Goal: Task Accomplishment & Management: Complete application form

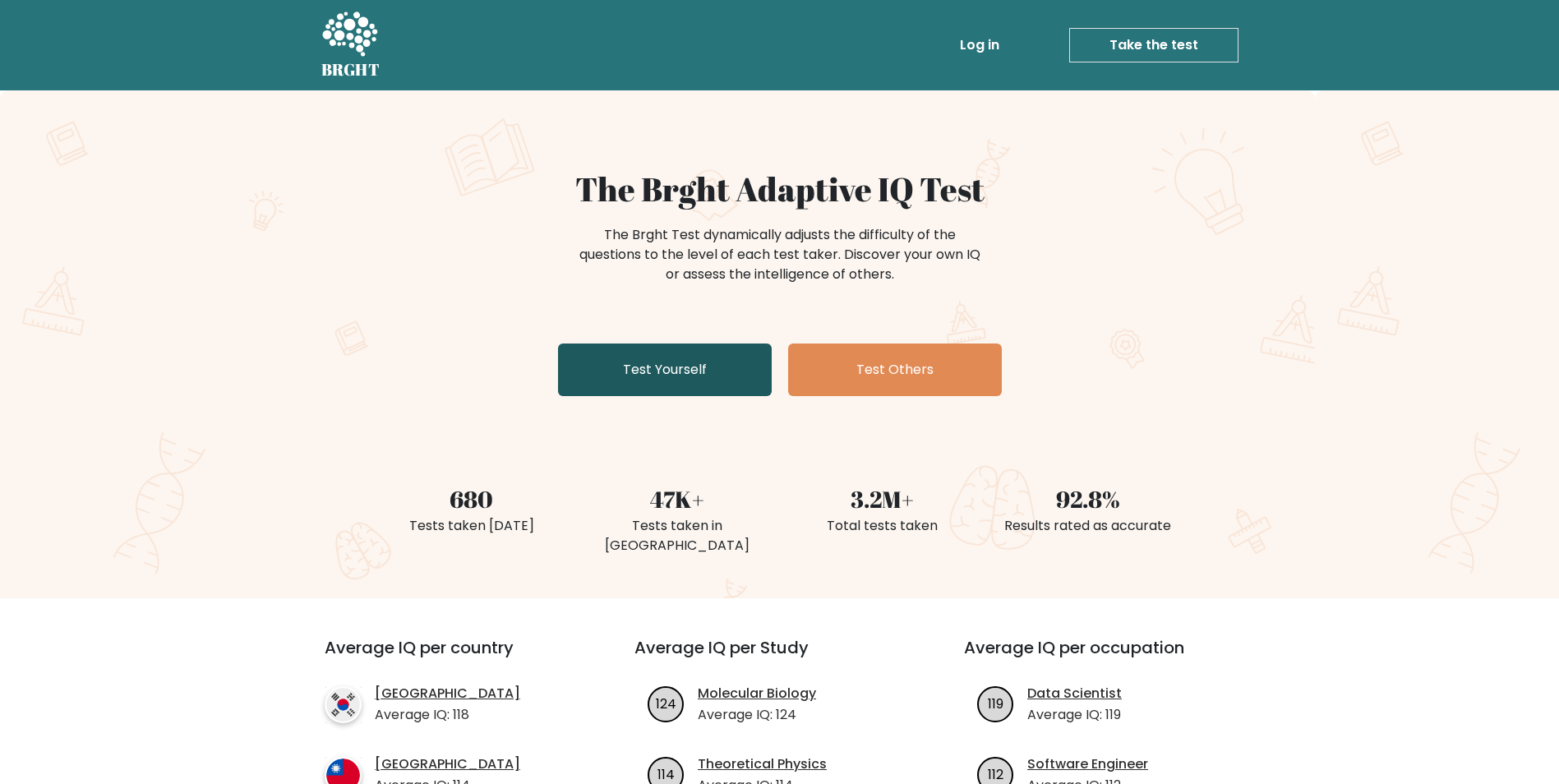
click at [624, 366] on link "Test Yourself" at bounding box center [664, 370] width 213 height 53
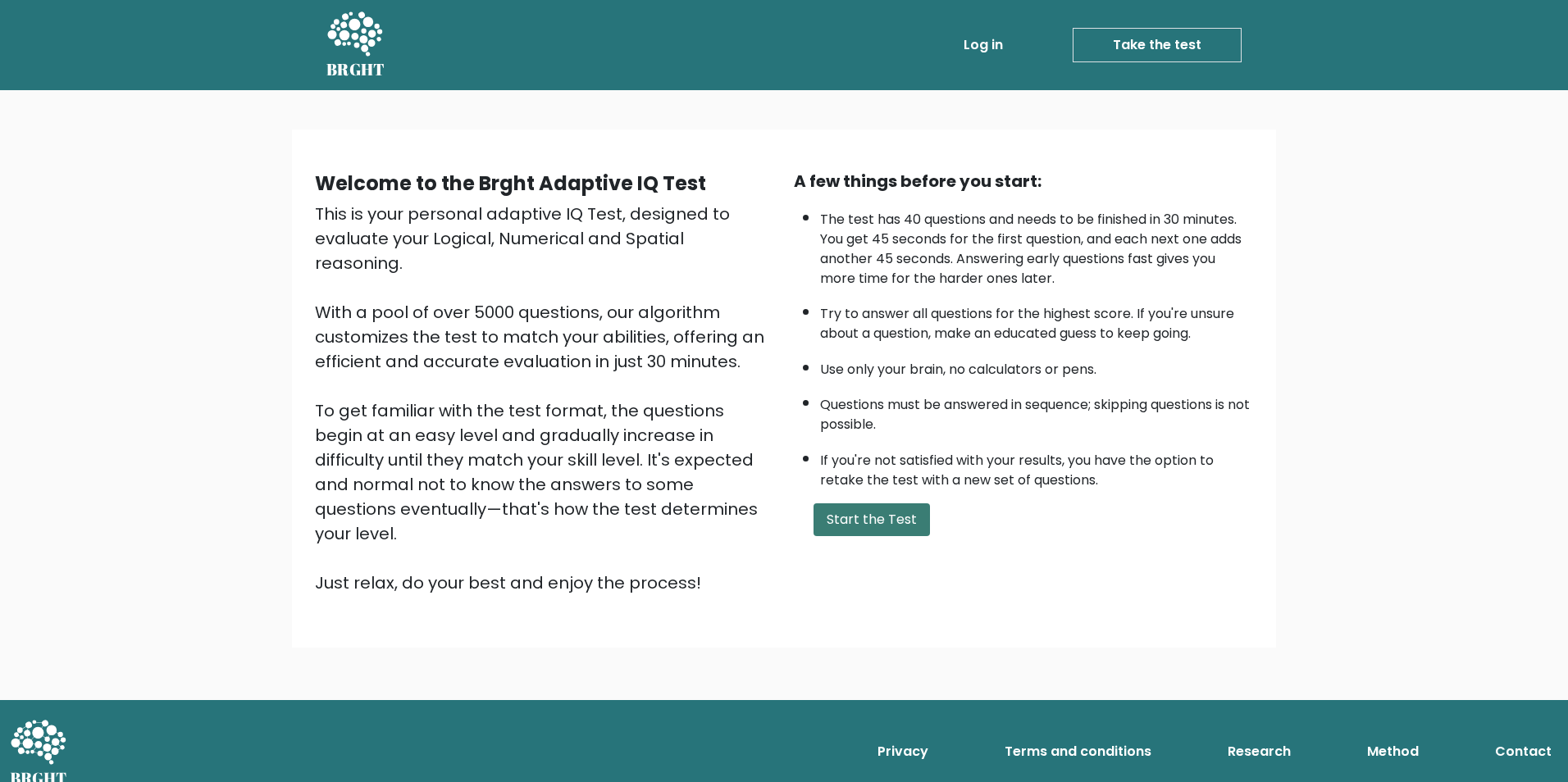
click at [861, 505] on button "Start the Test" at bounding box center [871, 519] width 116 height 33
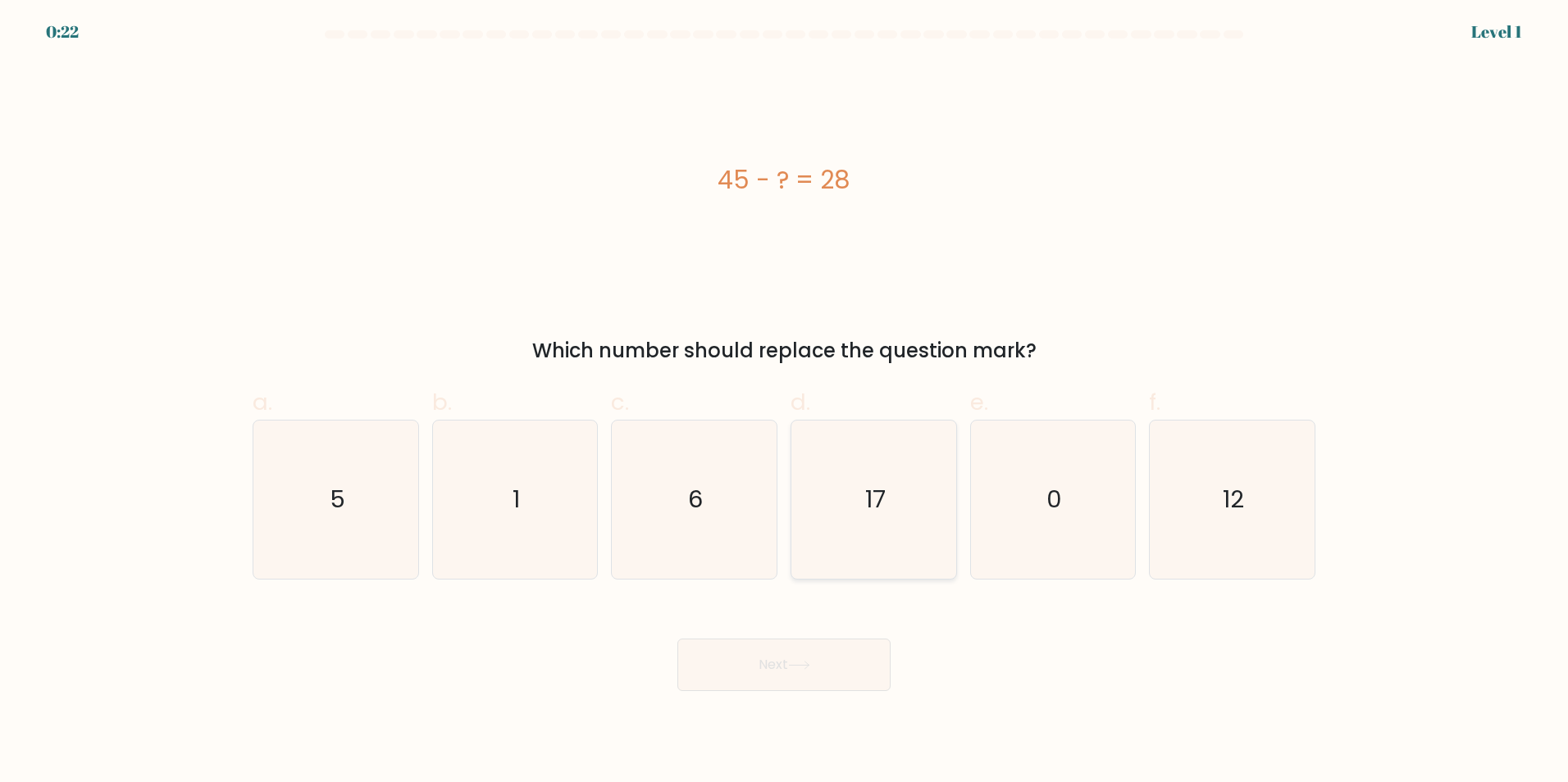
click at [921, 464] on icon "17" at bounding box center [874, 500] width 159 height 158
click at [785, 401] on input "d. 17" at bounding box center [784, 396] width 1 height 10
radio input "true"
click at [818, 673] on button "Next" at bounding box center [783, 664] width 213 height 53
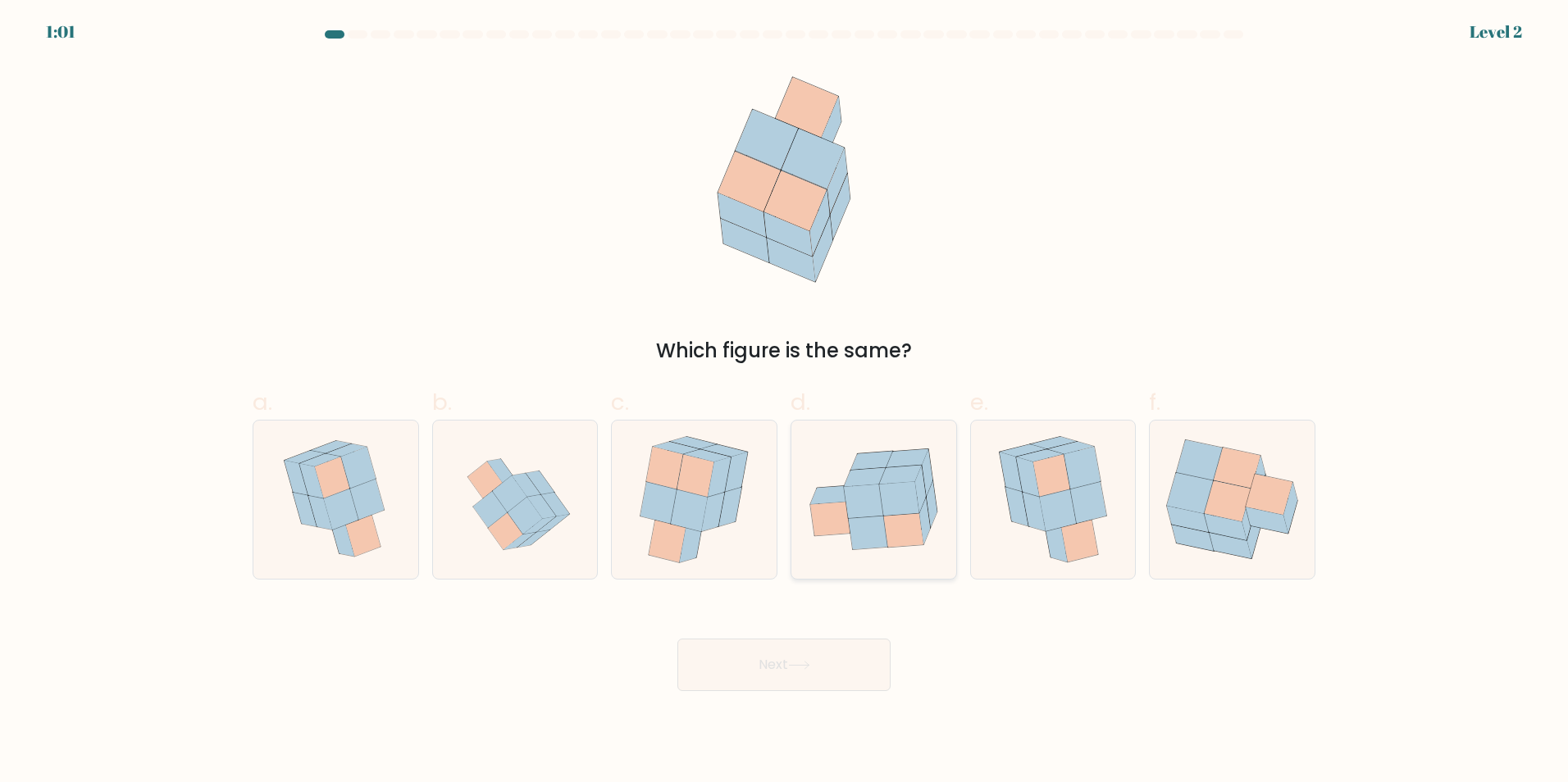
click at [859, 523] on icon at bounding box center [868, 532] width 40 height 34
click at [785, 401] on input "d." at bounding box center [784, 396] width 1 height 10
radio input "true"
click at [1217, 526] on icon at bounding box center [1225, 527] width 42 height 26
click at [785, 401] on input "f." at bounding box center [784, 396] width 1 height 10
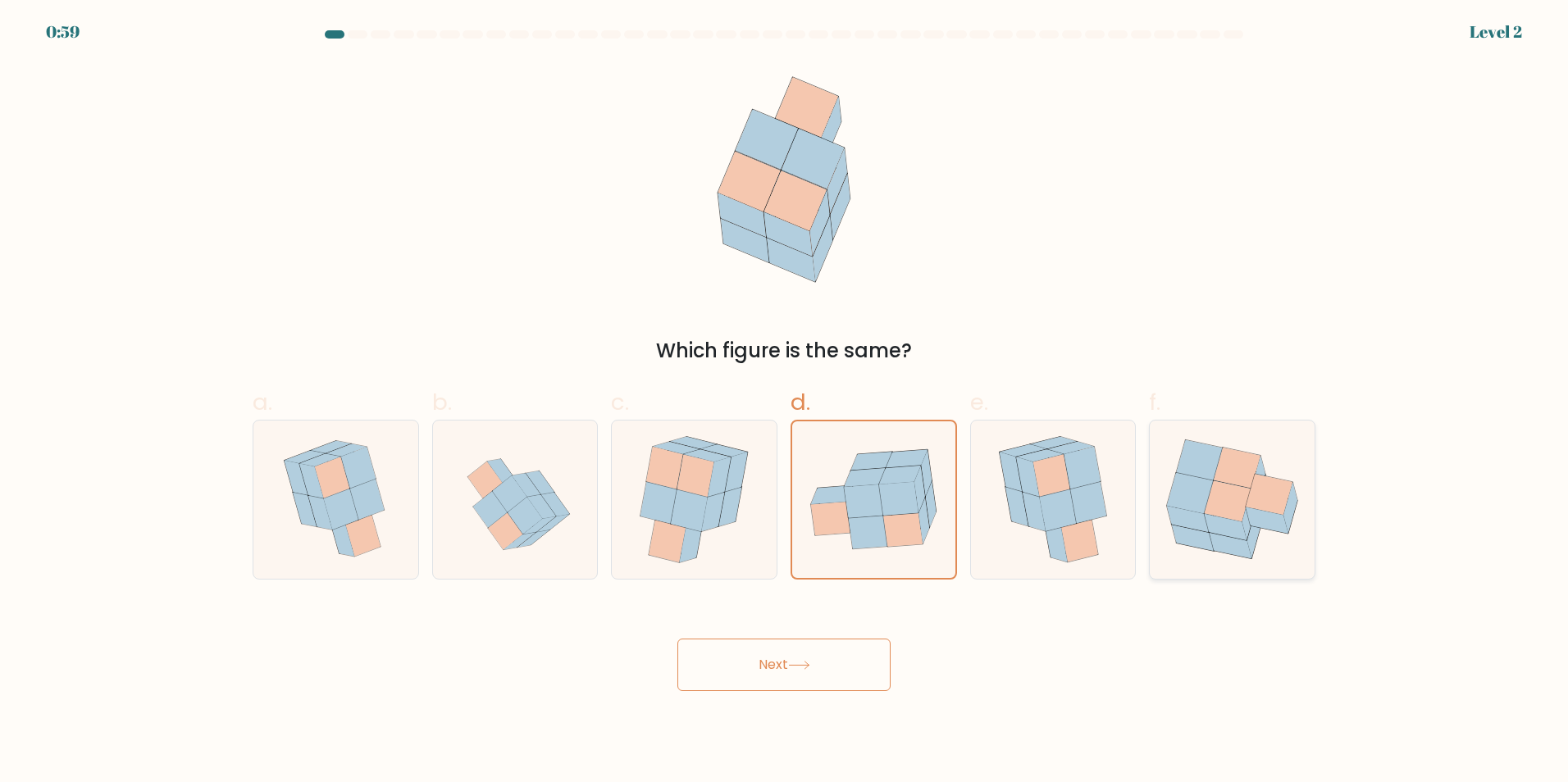
radio input "true"
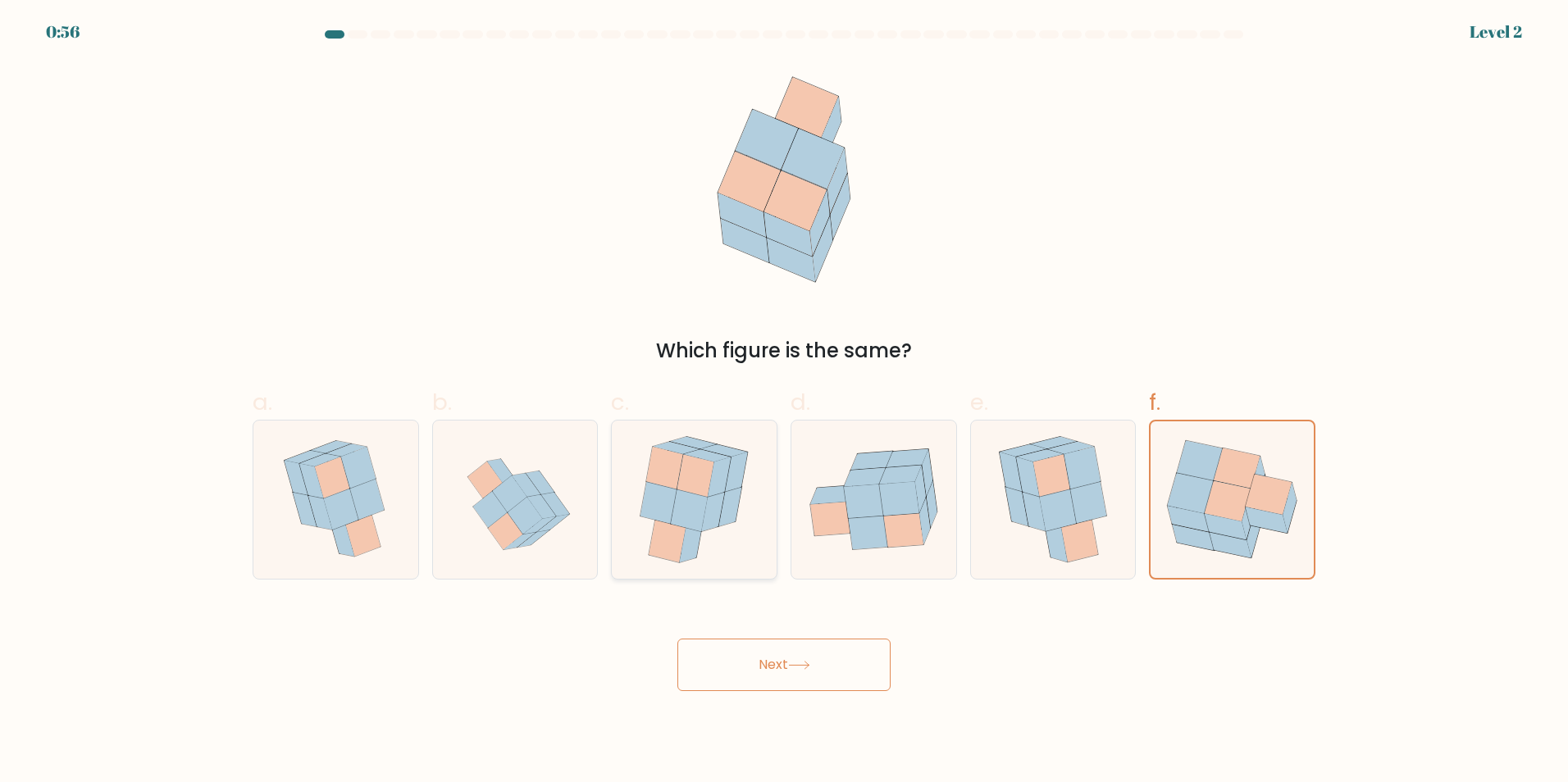
click at [688, 549] on icon at bounding box center [691, 542] width 23 height 40
click at [784, 401] on input "c." at bounding box center [784, 396] width 1 height 10
radio input "true"
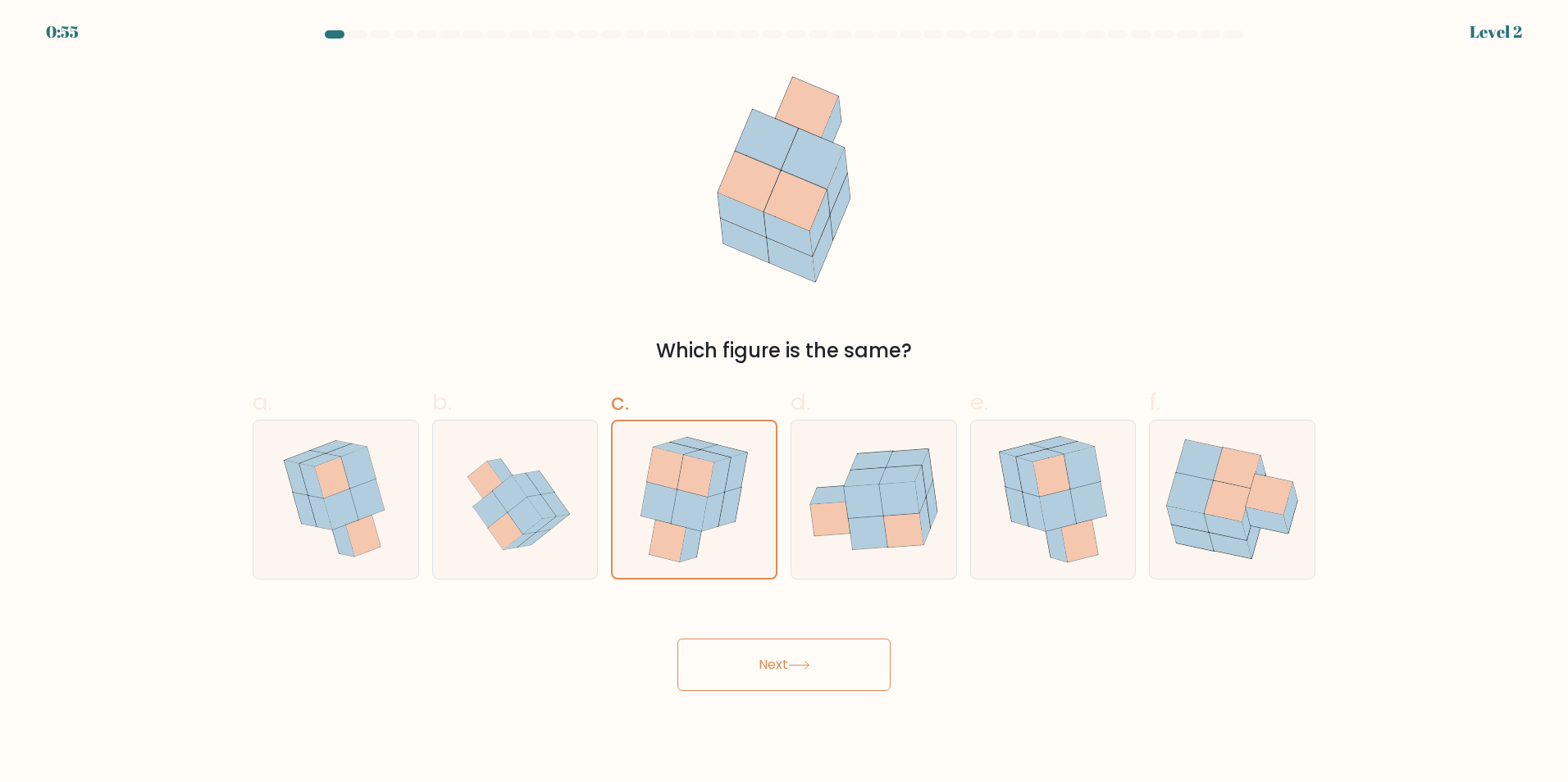
click at [806, 661] on icon at bounding box center [800, 665] width 22 height 9
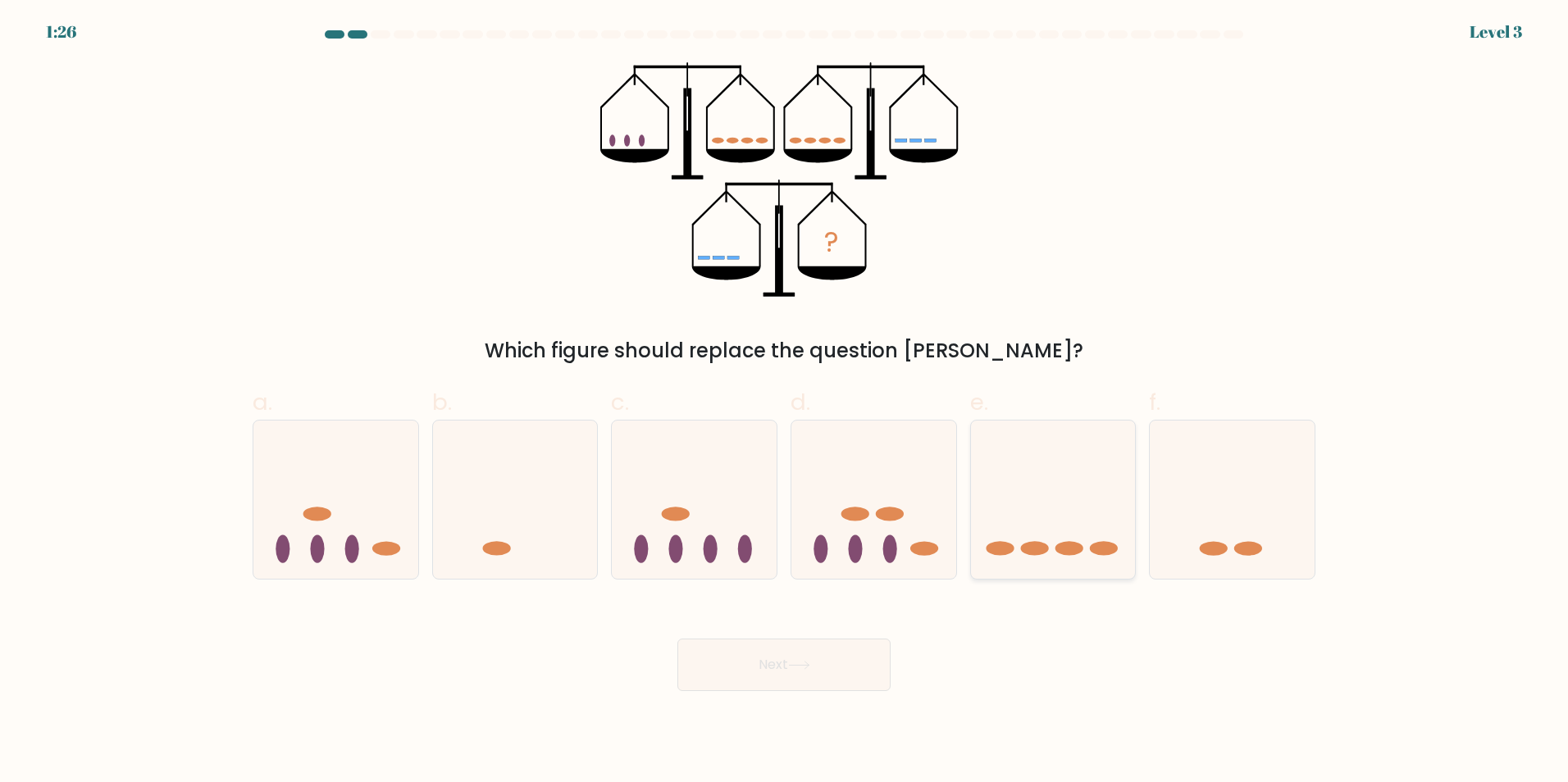
click at [1057, 493] on icon at bounding box center [1053, 500] width 165 height 136
click at [785, 401] on input "e." at bounding box center [784, 396] width 1 height 10
radio input "true"
click at [838, 668] on button "Next" at bounding box center [783, 664] width 213 height 53
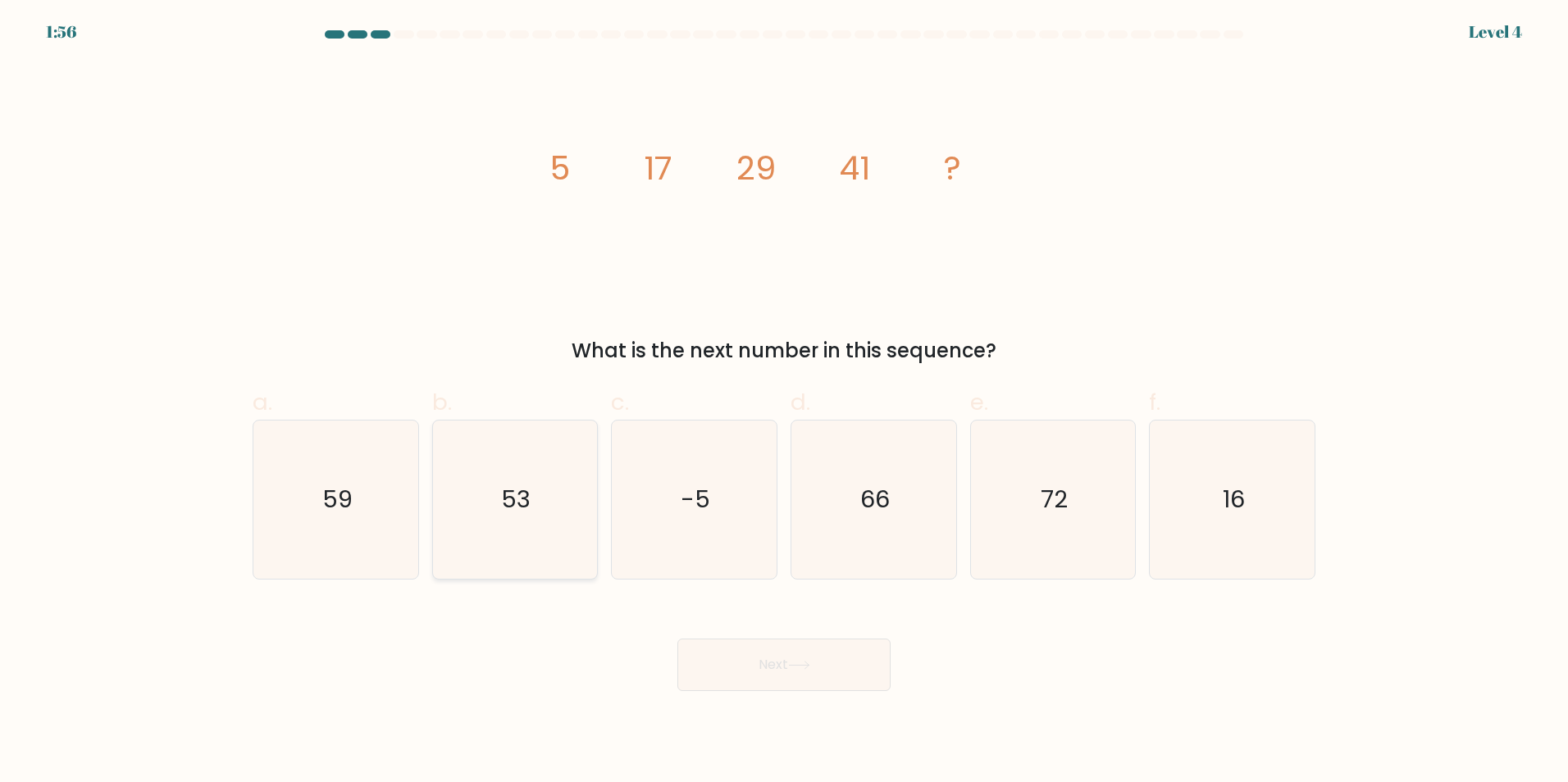
click at [464, 552] on icon "53" at bounding box center [514, 500] width 159 height 158
click at [784, 401] on input "b. 53" at bounding box center [784, 396] width 1 height 10
radio input "true"
click at [800, 681] on button "Next" at bounding box center [783, 664] width 213 height 53
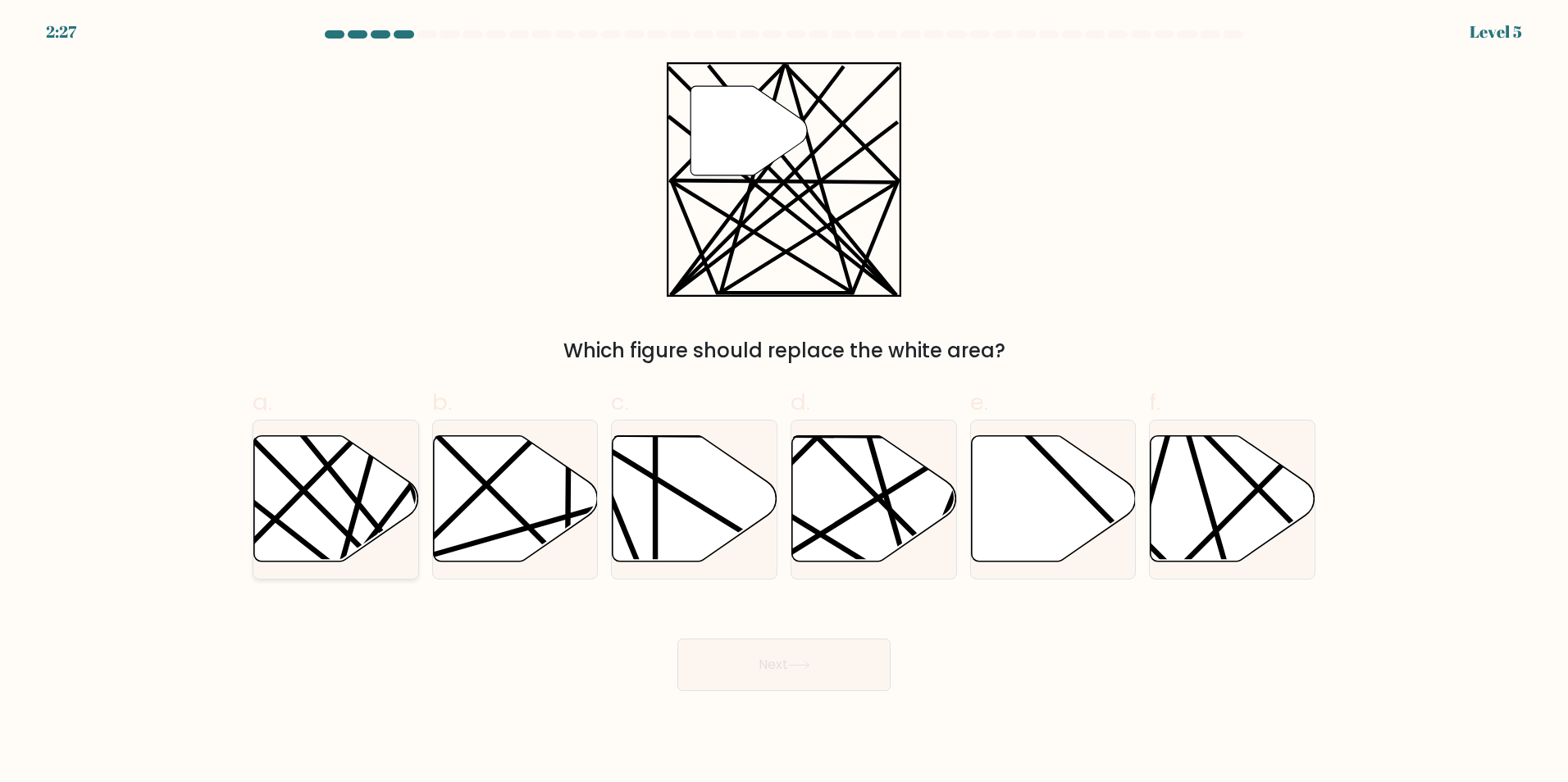
click at [345, 511] on icon at bounding box center [336, 498] width 165 height 127
click at [784, 401] on input "a." at bounding box center [784, 396] width 1 height 10
radio input "true"
click at [761, 660] on button "Next" at bounding box center [783, 664] width 213 height 53
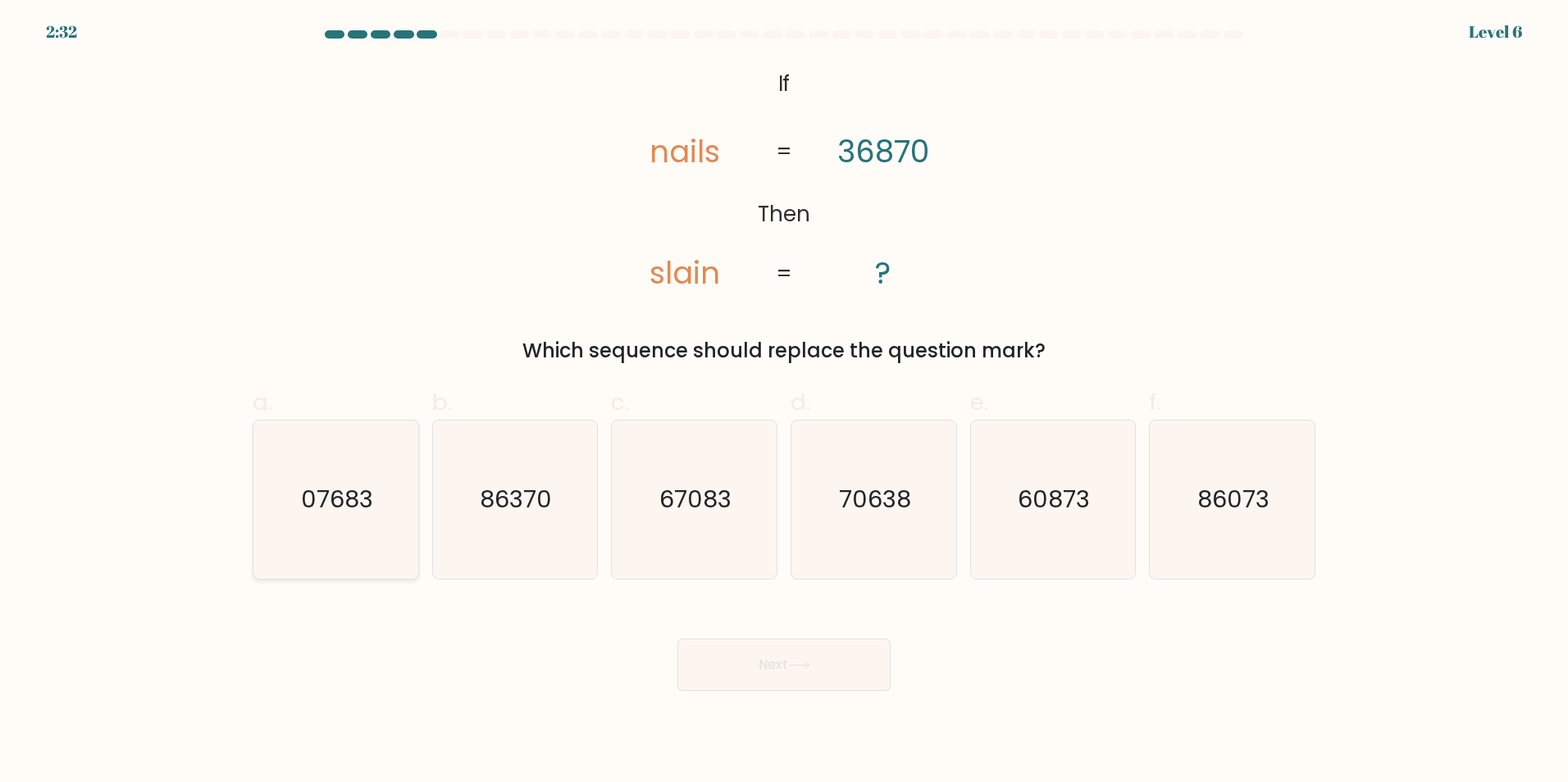
drag, startPoint x: 370, startPoint y: 523, endPoint x: 383, endPoint y: 523, distance: 13.0
click at [370, 523] on icon "07683" at bounding box center [336, 500] width 159 height 158
click at [784, 401] on input "a. 07683" at bounding box center [784, 396] width 1 height 10
radio input "true"
click at [805, 685] on button "Next" at bounding box center [783, 664] width 213 height 53
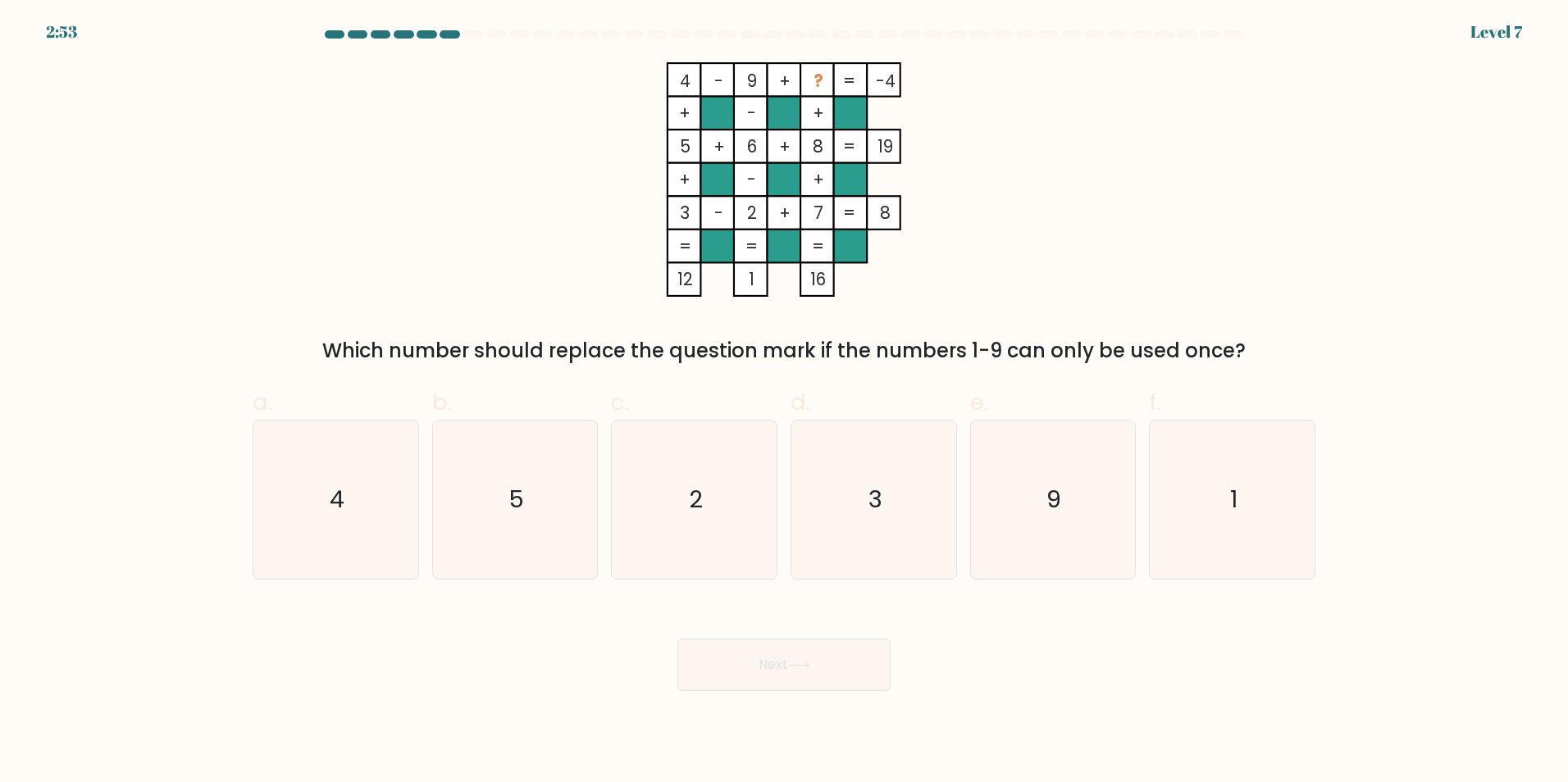
click at [365, 222] on div "4 - 9 + ? -4 + - + 5 + 6 + 8 19 + - + 3 - 2 + 7 = 8 = = = = 12 1 16 = Which num…" at bounding box center [784, 214] width 1082 height 303
drag, startPoint x: 363, startPoint y: 303, endPoint x: 289, endPoint y: 274, distance: 79.5
click at [285, 272] on div "4 - 9 + ? -4 + - + 5 + 6 + 8 19 + - + 3 - 2 + 7 = 8 = = = = 12 1 16 = Which num…" at bounding box center [784, 214] width 1082 height 303
drag, startPoint x: 437, startPoint y: 392, endPoint x: 427, endPoint y: 399, distance: 12.2
click at [1183, 543] on icon "1" at bounding box center [1232, 500] width 159 height 158
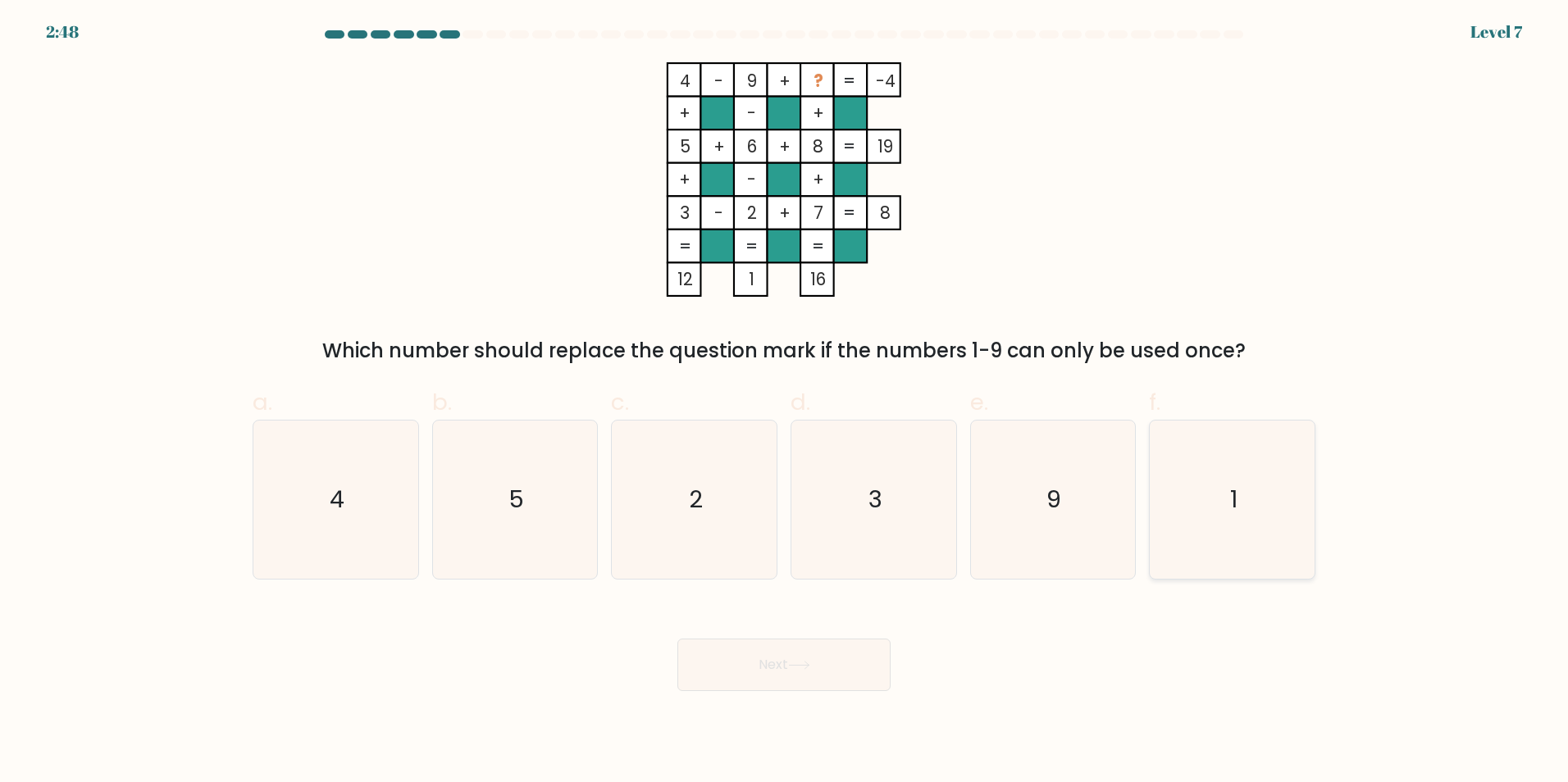
click at [785, 401] on input "f. 1" at bounding box center [784, 396] width 1 height 10
radio input "true"
click at [851, 660] on button "Next" at bounding box center [783, 664] width 213 height 53
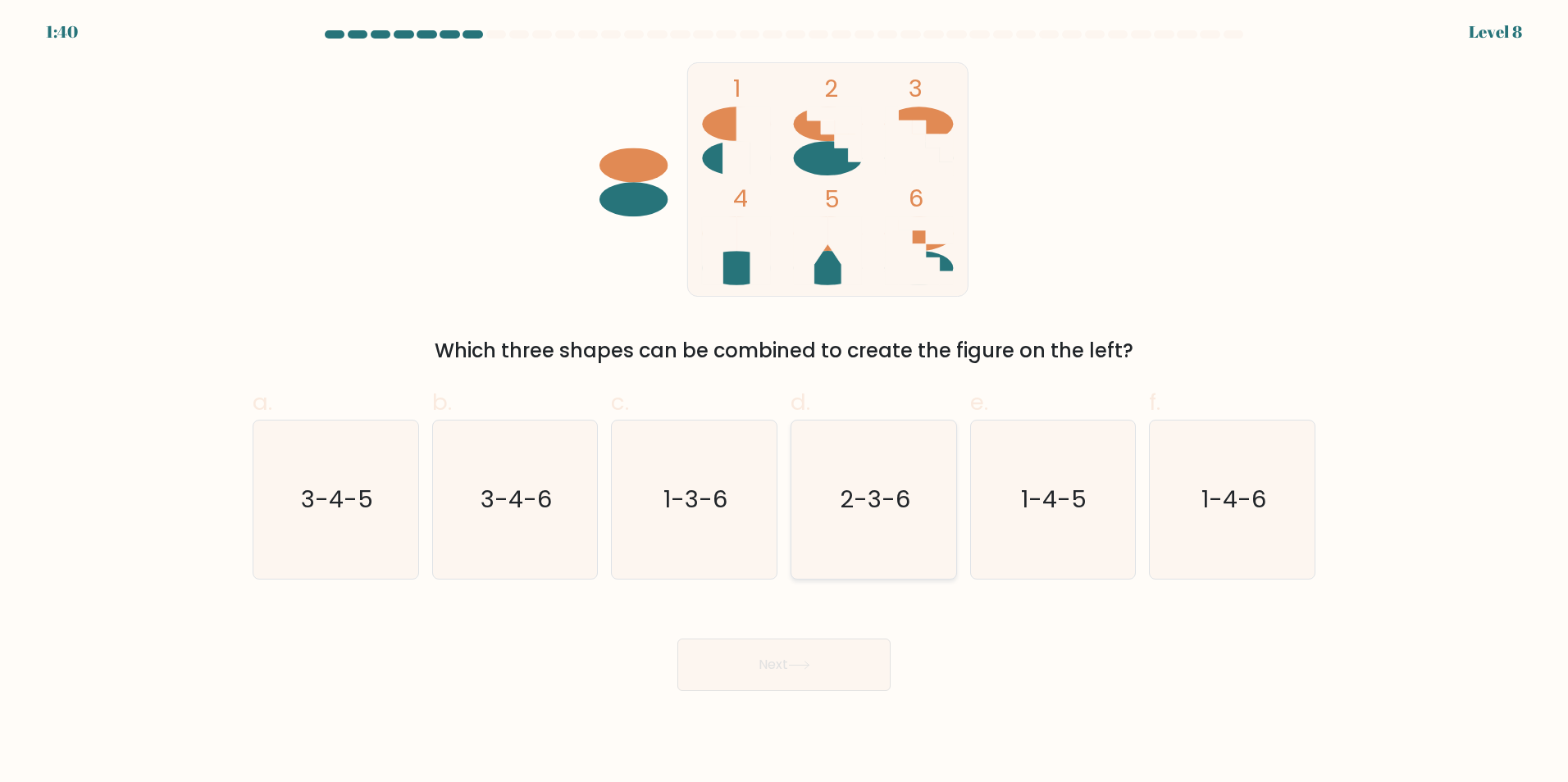
click at [861, 506] on text "2-3-6" at bounding box center [875, 500] width 71 height 33
click at [785, 401] on input "d. 2-3-6" at bounding box center [784, 396] width 1 height 10
radio input "true"
click at [857, 667] on button "Next" at bounding box center [783, 664] width 213 height 53
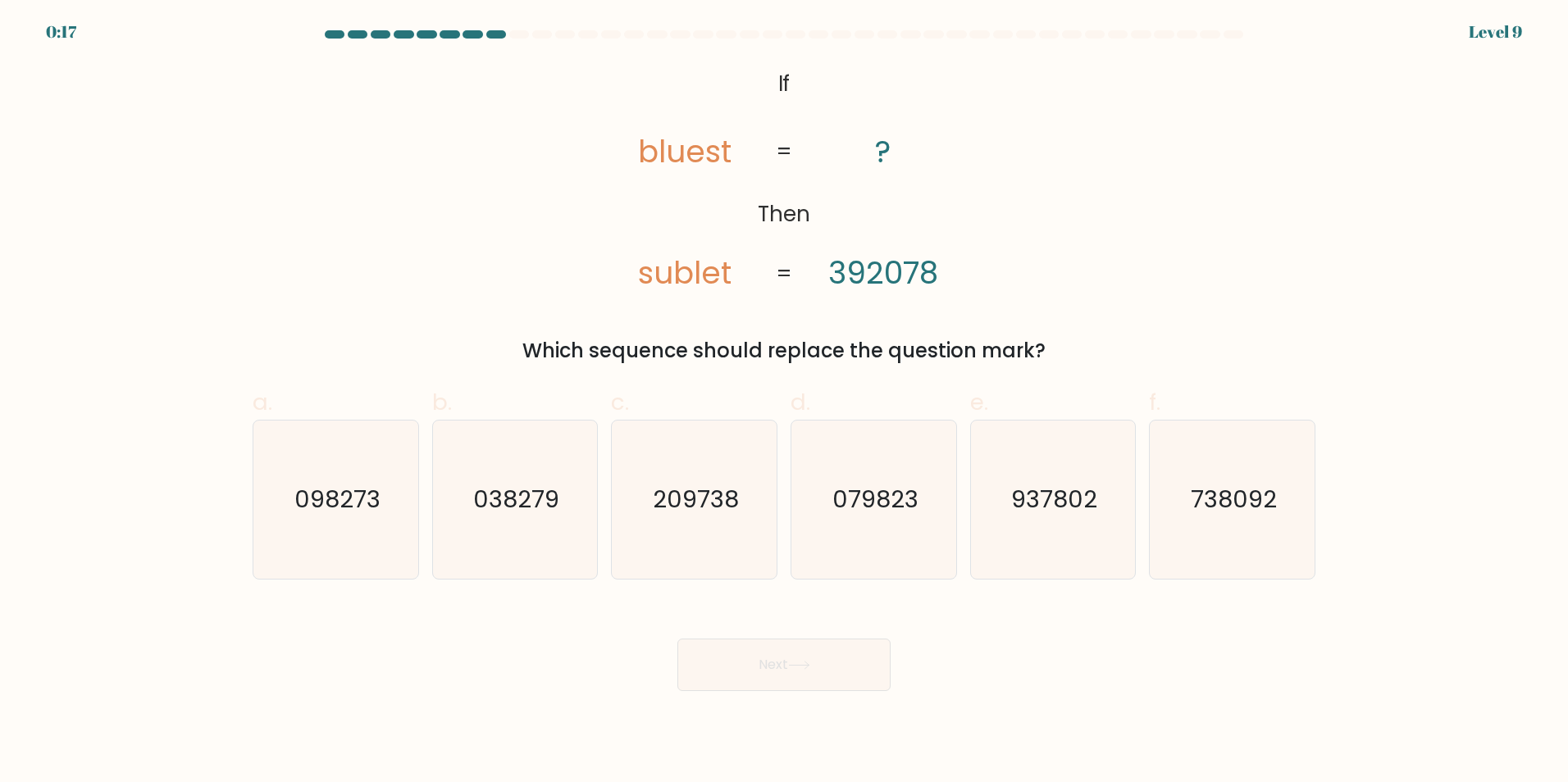
click at [713, 170] on tspan "bluest" at bounding box center [684, 151] width 93 height 42
drag, startPoint x: 713, startPoint y: 170, endPoint x: 930, endPoint y: 269, distance: 238.5
click at [930, 269] on tspan "392078" at bounding box center [883, 273] width 110 height 42
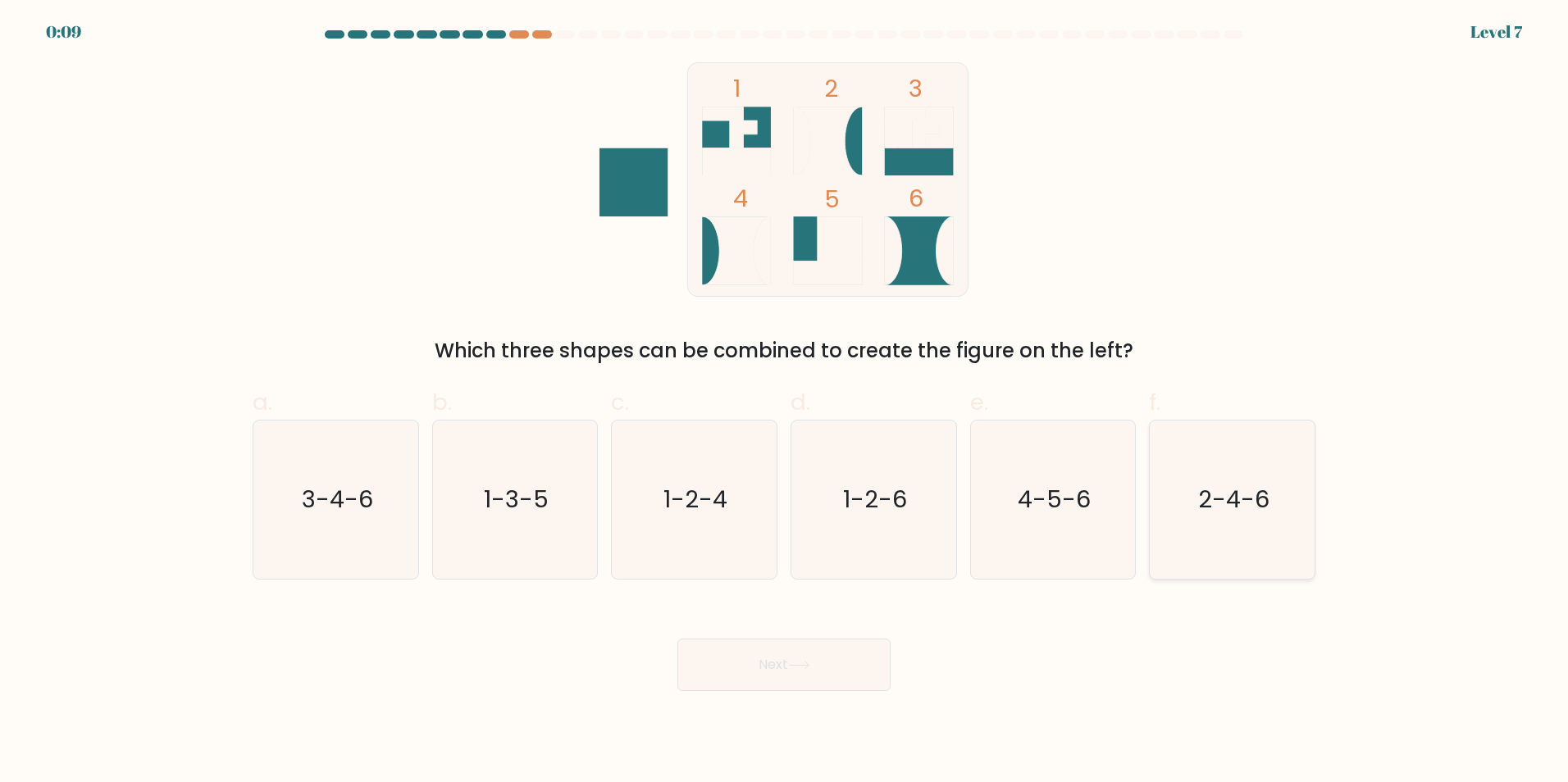
click at [1213, 475] on icon "2-4-6" at bounding box center [1232, 500] width 159 height 158
click at [785, 401] on input "f. 2-4-6" at bounding box center [784, 396] width 1 height 10
radio input "true"
click at [845, 697] on body "0:08 Level 7" at bounding box center [784, 391] width 1568 height 782
click at [853, 673] on button "Next" at bounding box center [783, 664] width 213 height 53
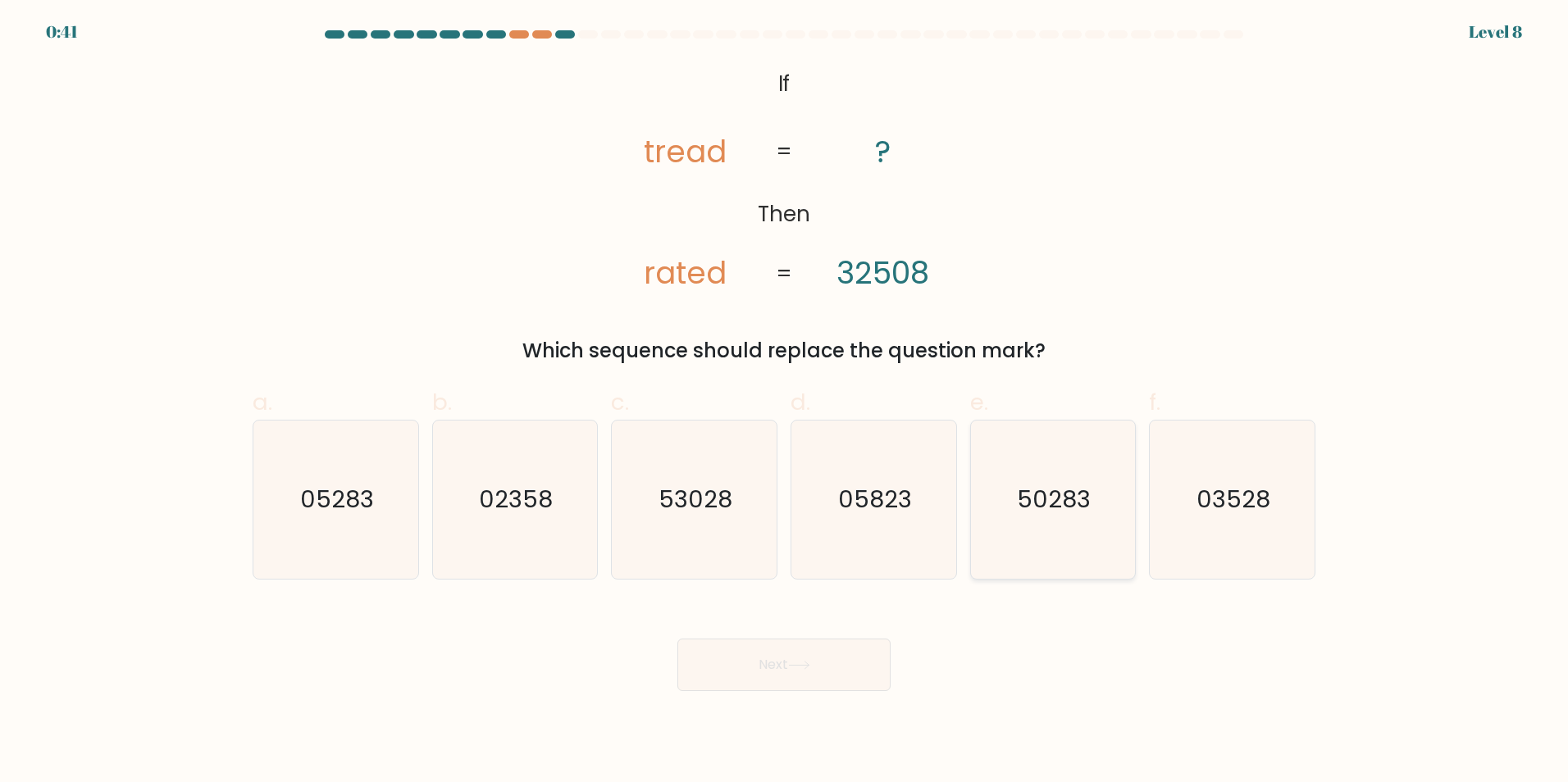
click at [1055, 535] on icon "50283" at bounding box center [1053, 500] width 159 height 158
click at [785, 401] on input "e. 50283" at bounding box center [784, 396] width 1 height 10
radio input "true"
click at [856, 664] on button "Next" at bounding box center [783, 664] width 213 height 53
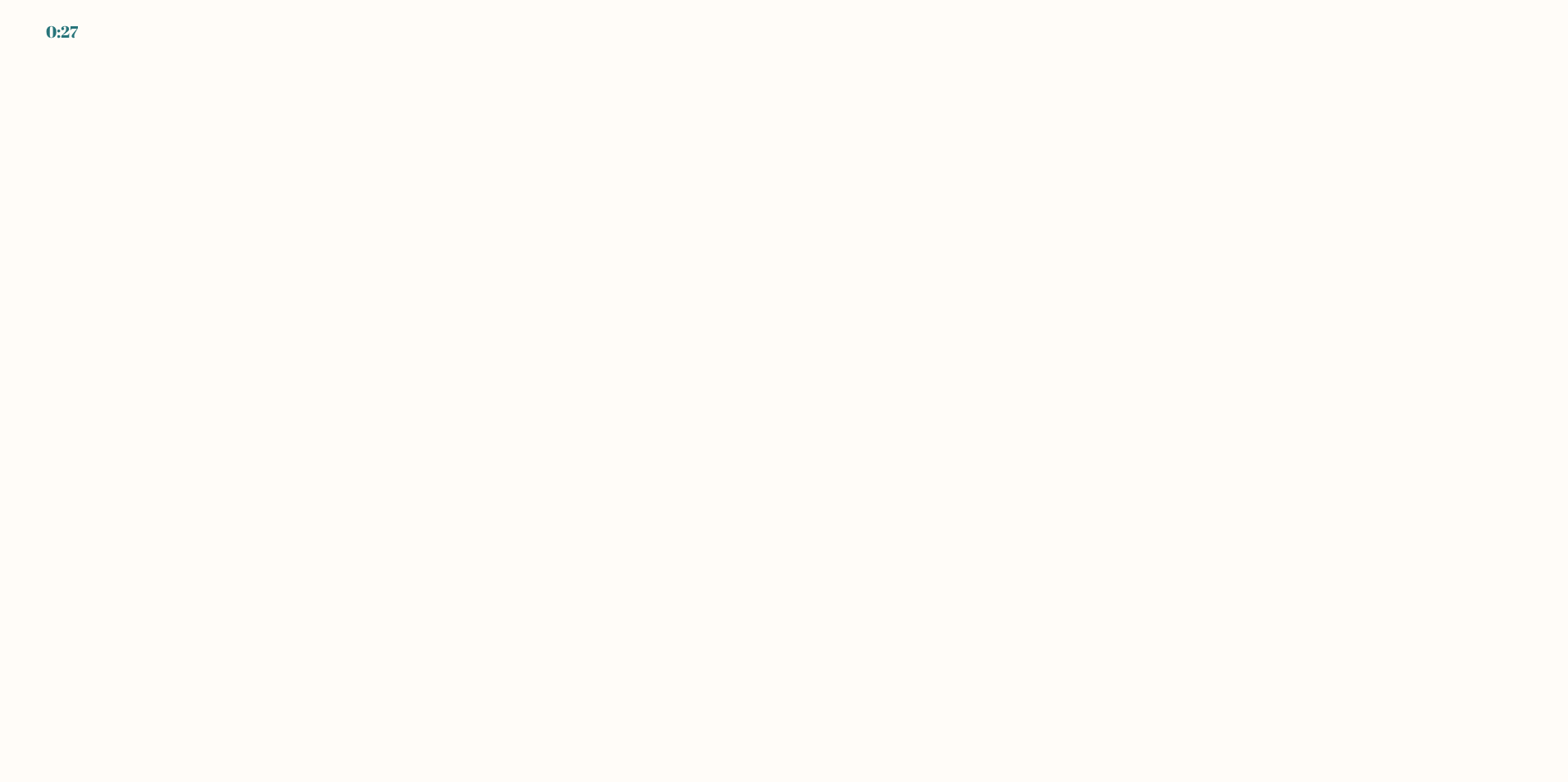
click at [62, 40] on div "0:27" at bounding box center [61, 32] width 32 height 25
click at [65, 39] on div "0:26" at bounding box center [62, 32] width 34 height 25
click at [65, 38] on div "0:26" at bounding box center [62, 32] width 34 height 25
click at [905, 518] on body "0:01" at bounding box center [784, 391] width 1568 height 782
